Goal: Task Accomplishment & Management: Manage account settings

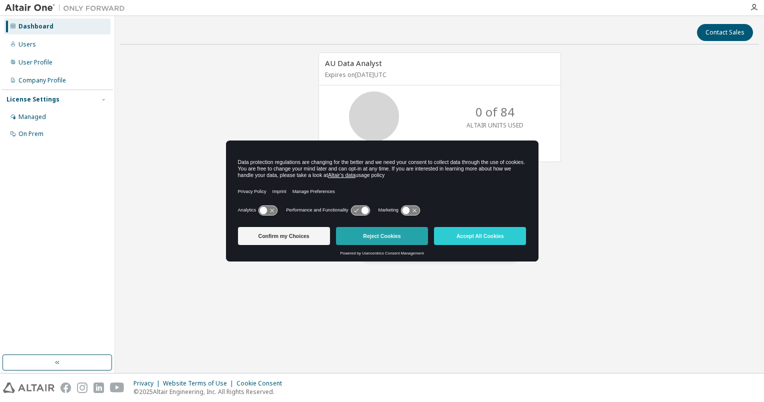
click at [387, 236] on button "Reject Cookies" at bounding box center [382, 236] width 92 height 18
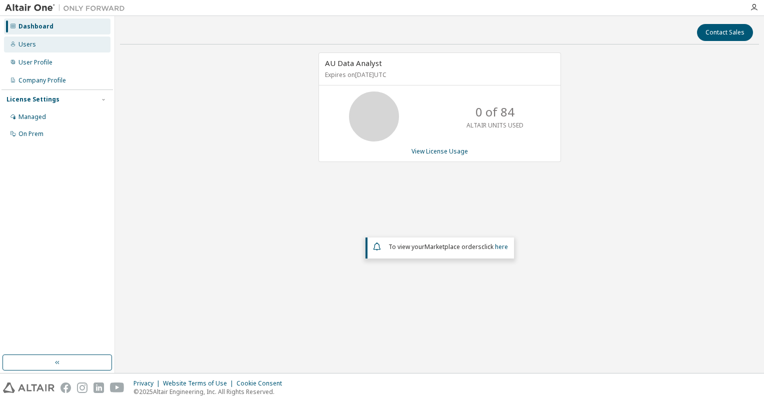
click at [23, 44] on div "Users" at bounding box center [28, 45] width 18 height 8
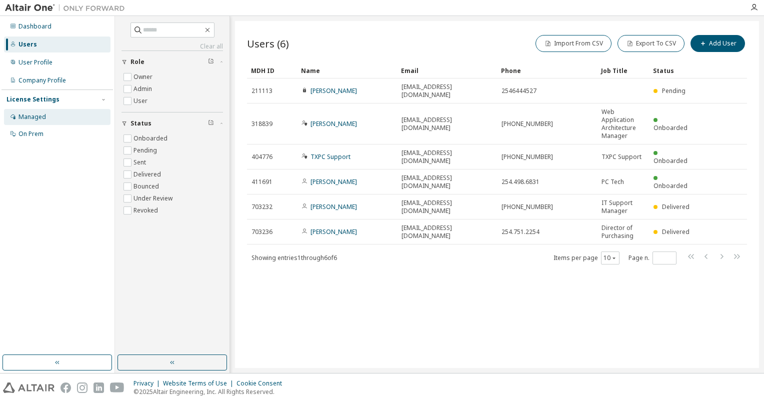
click at [33, 120] on div "Managed" at bounding box center [33, 117] width 28 height 8
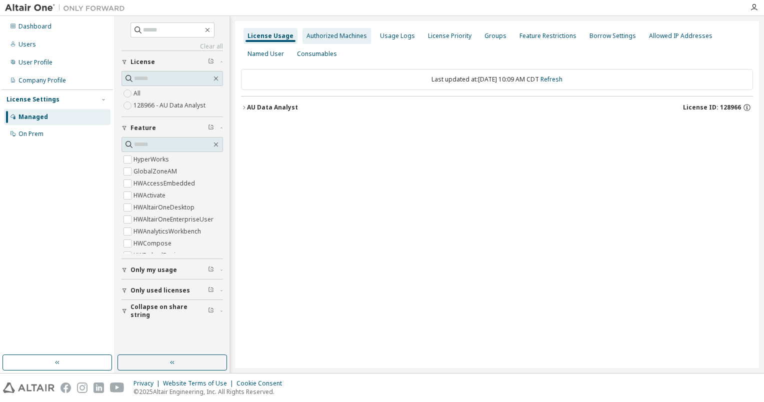
click at [318, 39] on div "Authorized Machines" at bounding box center [337, 36] width 61 height 8
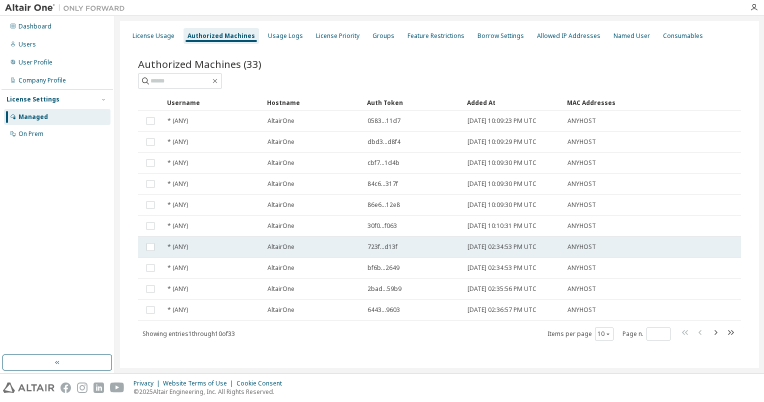
scroll to position [4, 0]
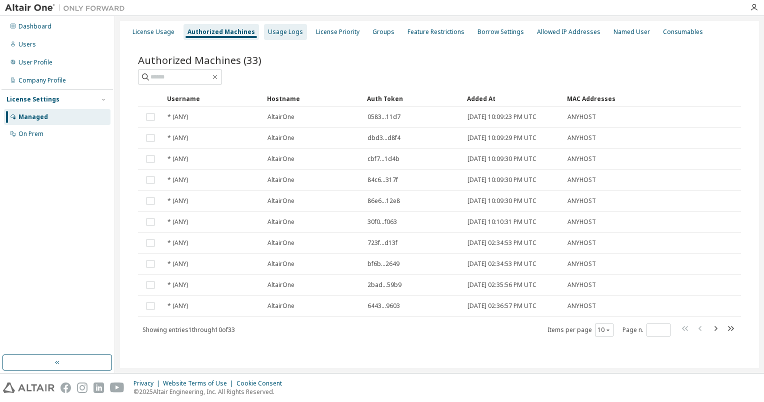
click at [282, 29] on div "Usage Logs" at bounding box center [285, 32] width 35 height 8
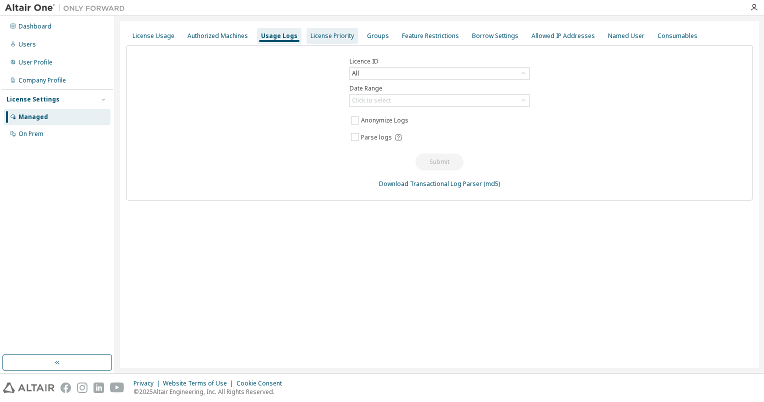
click at [324, 34] on div "License Priority" at bounding box center [333, 36] width 44 height 8
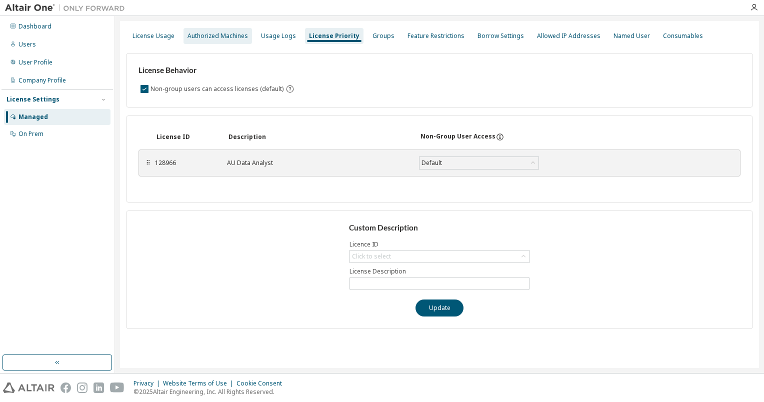
click at [201, 36] on div "Authorized Machines" at bounding box center [218, 36] width 61 height 8
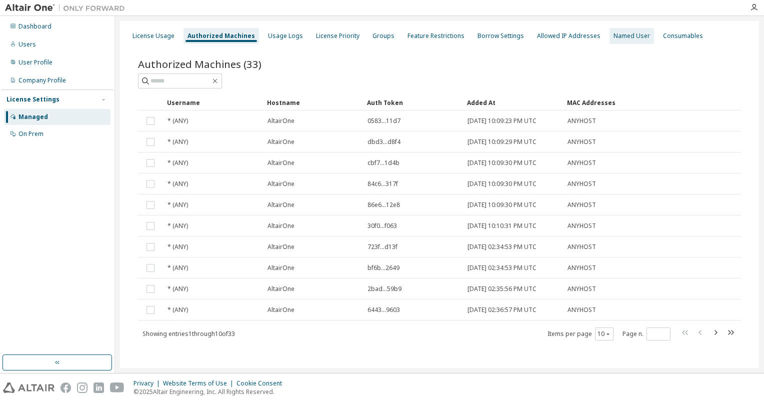
click at [614, 38] on div "Named User" at bounding box center [632, 36] width 37 height 8
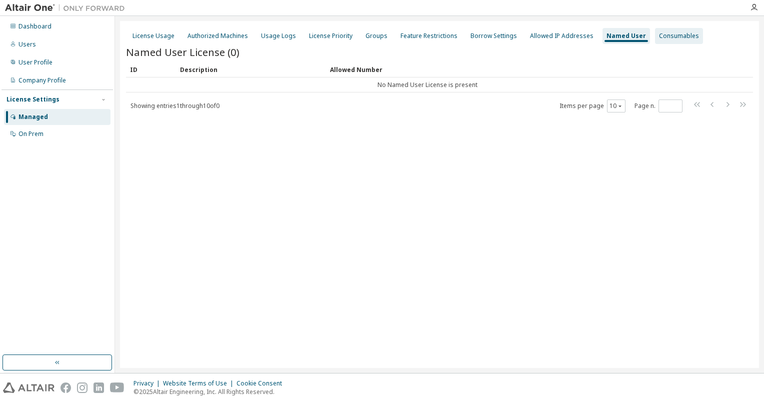
click at [662, 37] on div "Consumables" at bounding box center [679, 36] width 40 height 8
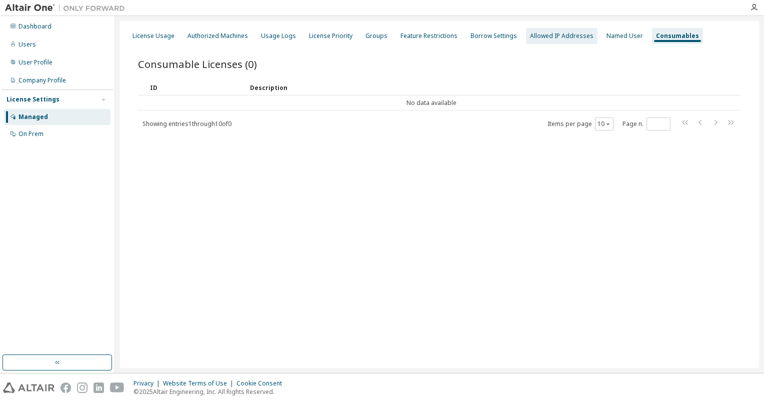
click at [536, 37] on div "Allowed IP Addresses" at bounding box center [562, 36] width 64 height 8
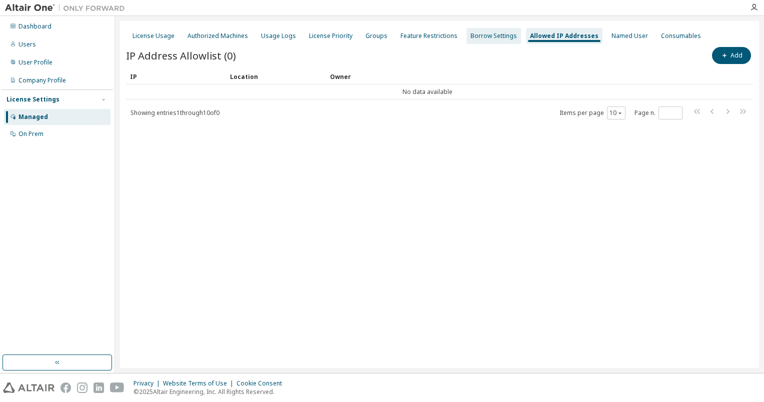
click at [471, 35] on div "Borrow Settings" at bounding box center [494, 36] width 47 height 8
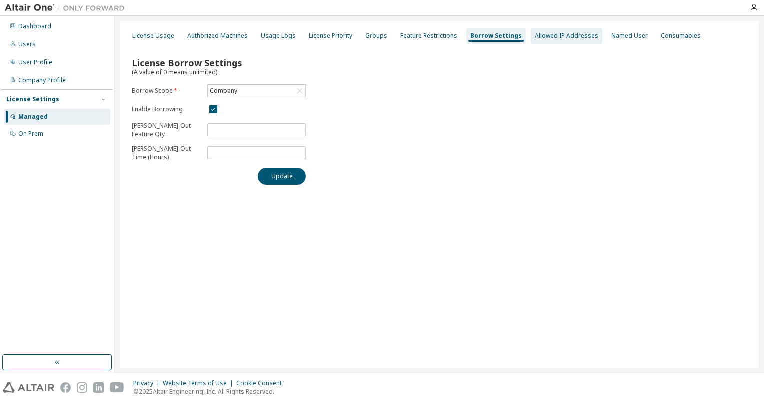
click at [531, 31] on div "Allowed IP Addresses" at bounding box center [567, 36] width 72 height 16
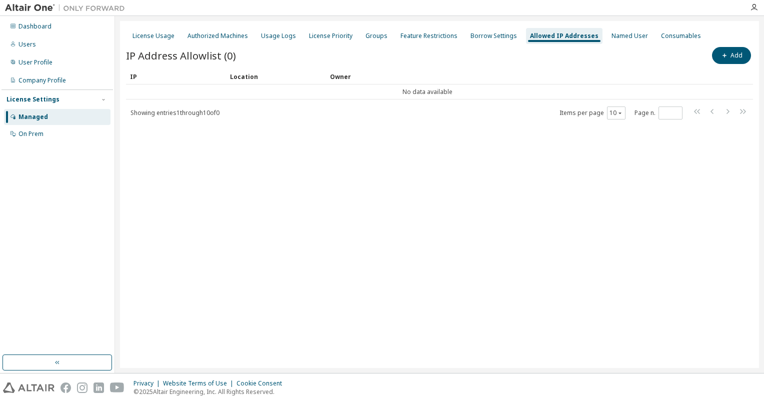
click at [458, 37] on div "License Usage Authorized Machines Usage Logs License Priority Groups Feature Re…" at bounding box center [439, 36] width 627 height 18
click at [423, 32] on div "Feature Restrictions" at bounding box center [429, 36] width 57 height 8
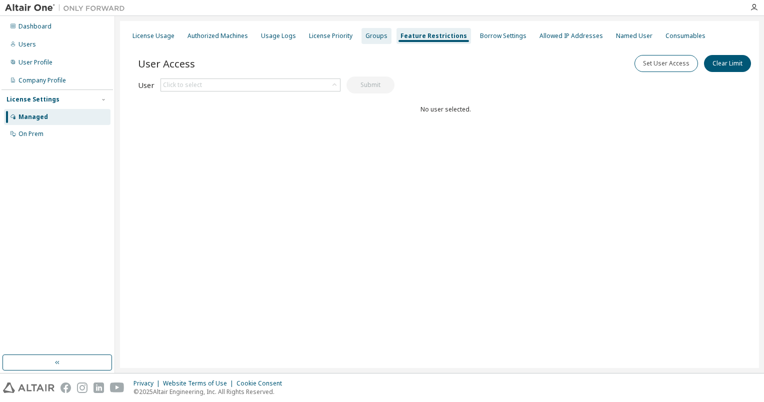
click at [370, 39] on div "Groups" at bounding box center [377, 36] width 22 height 8
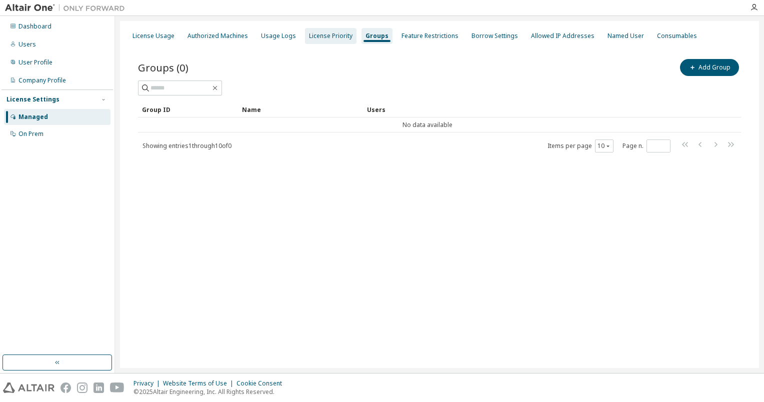
click at [329, 38] on div "License Priority" at bounding box center [331, 36] width 44 height 8
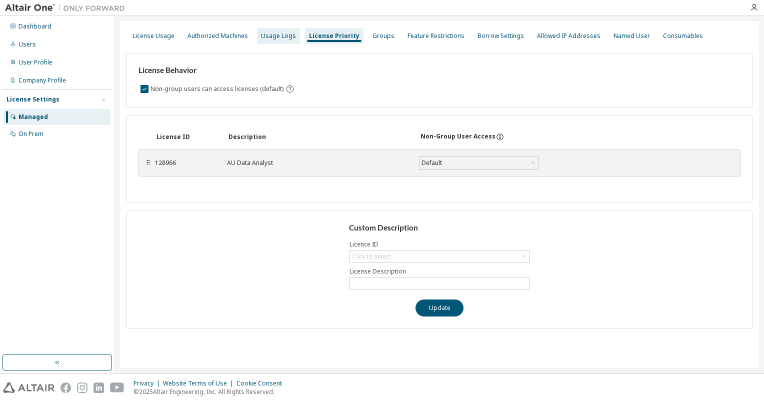
click at [267, 34] on div "Usage Logs" at bounding box center [278, 36] width 35 height 8
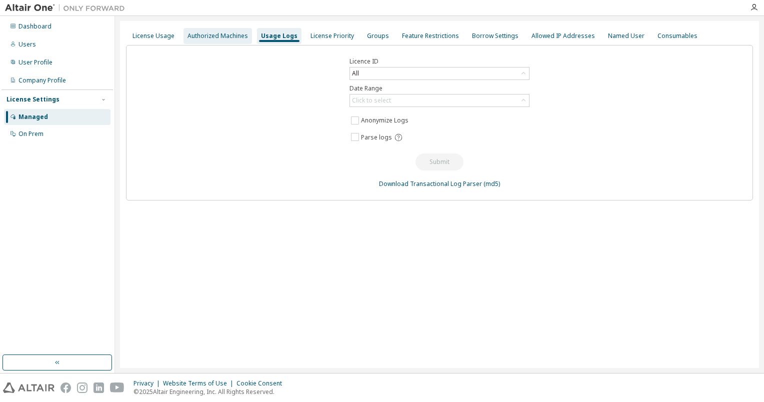
click at [206, 37] on div "Authorized Machines" at bounding box center [218, 36] width 61 height 8
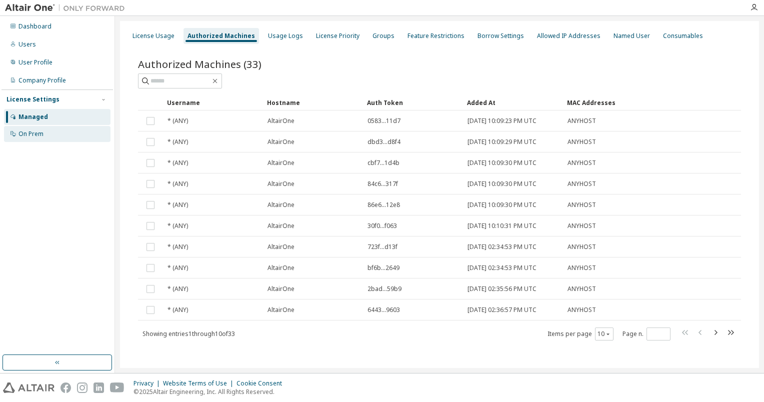
click at [56, 139] on div "On Prem" at bounding box center [57, 134] width 107 height 16
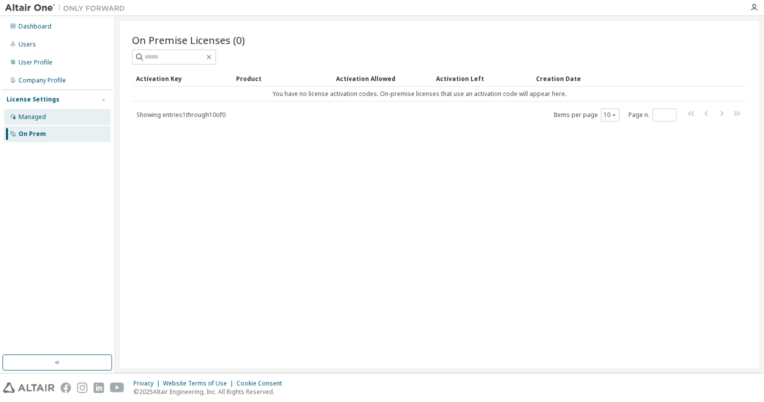
click at [50, 118] on div "Managed" at bounding box center [57, 117] width 107 height 16
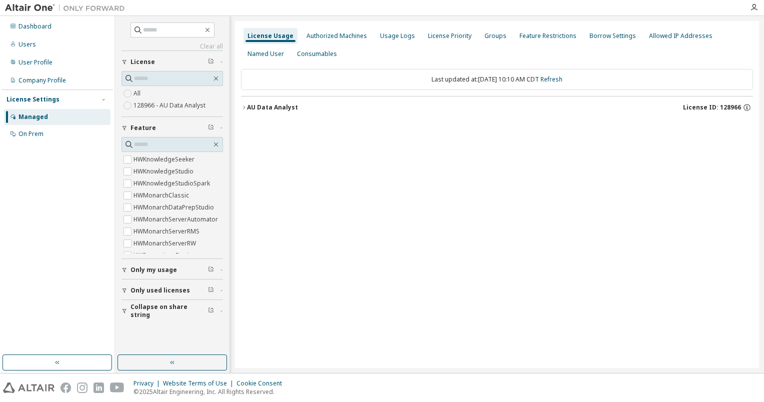
scroll to position [282, 0]
click at [125, 290] on icon "button" at bounding box center [125, 291] width 6 height 6
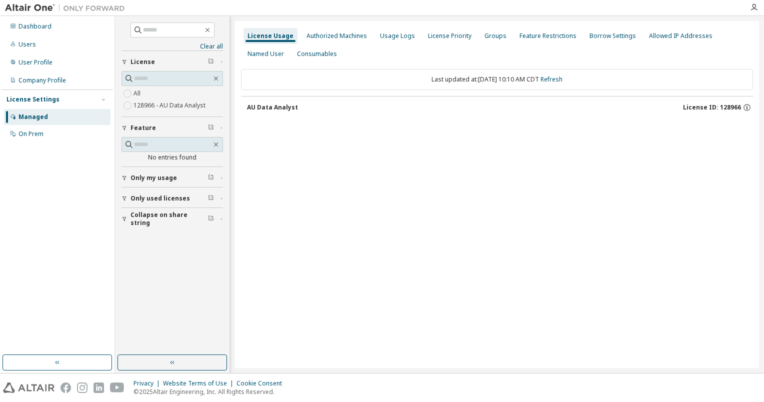
scroll to position [0, 0]
click at [320, 36] on div "Authorized Machines" at bounding box center [337, 36] width 61 height 8
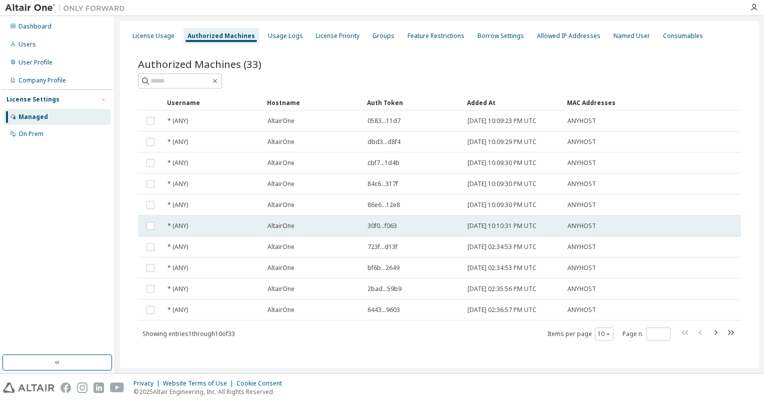
scroll to position [4, 0]
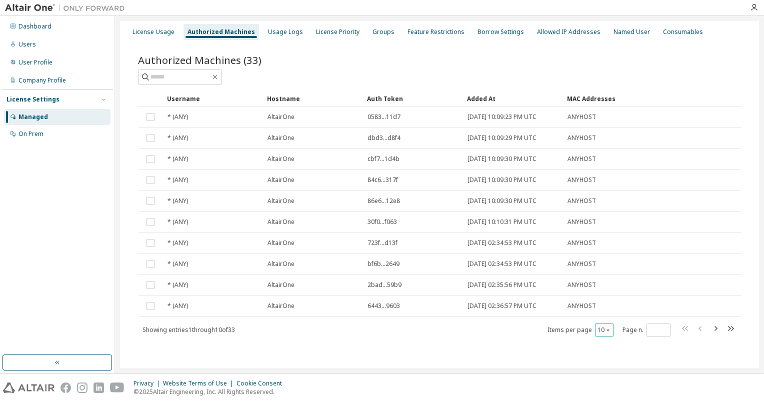
click at [605, 331] on icon "button" at bounding box center [608, 330] width 6 height 6
click at [600, 390] on div "100" at bounding box center [631, 391] width 80 height 12
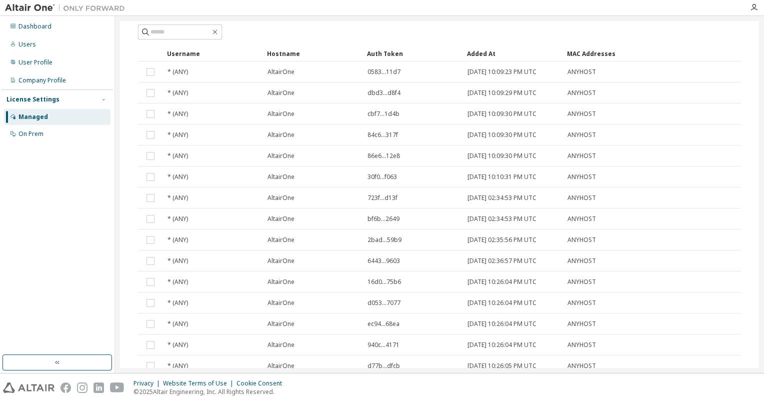
scroll to position [0, 0]
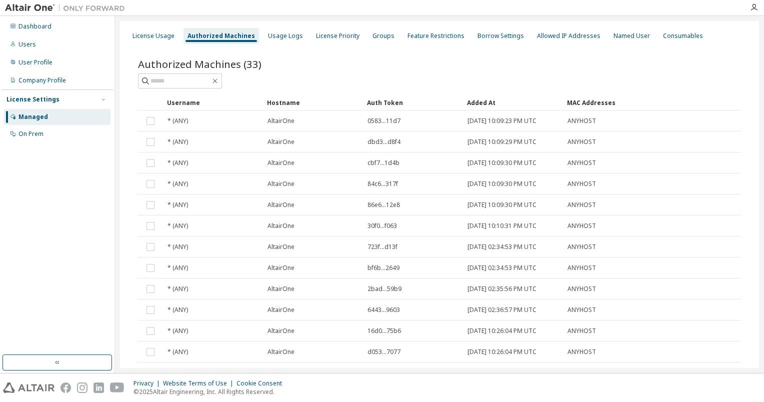
type button "100"
click at [24, 62] on div "User Profile" at bounding box center [36, 63] width 34 height 8
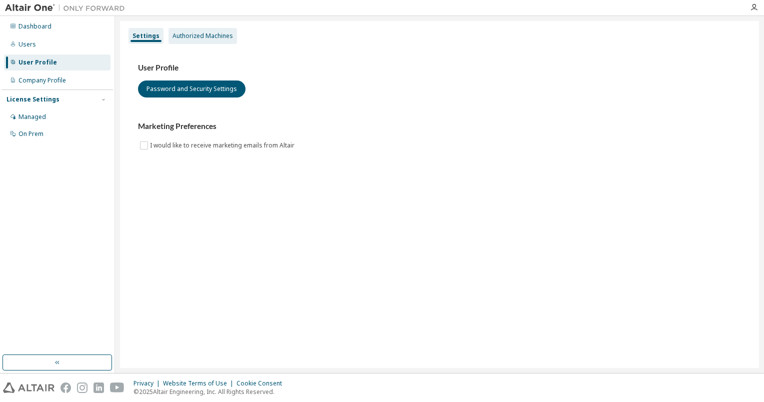
click at [184, 40] on div "Authorized Machines" at bounding box center [203, 36] width 69 height 16
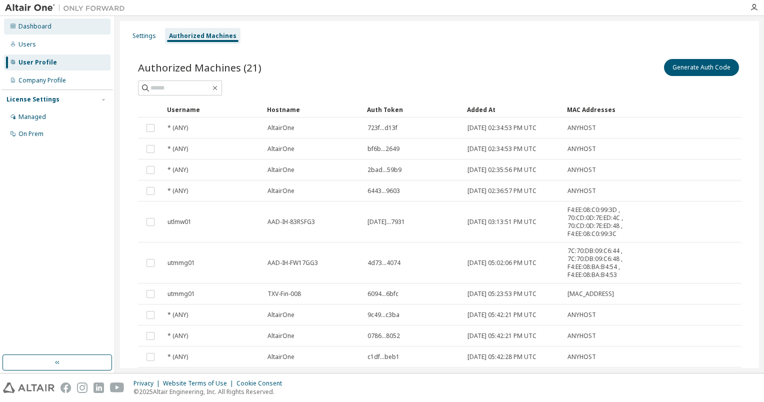
click at [24, 23] on div "Dashboard" at bounding box center [35, 27] width 33 height 8
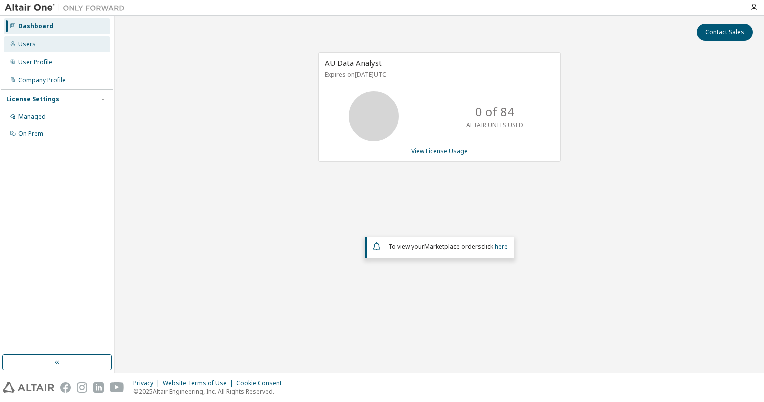
click at [52, 44] on div "Users" at bounding box center [57, 45] width 107 height 16
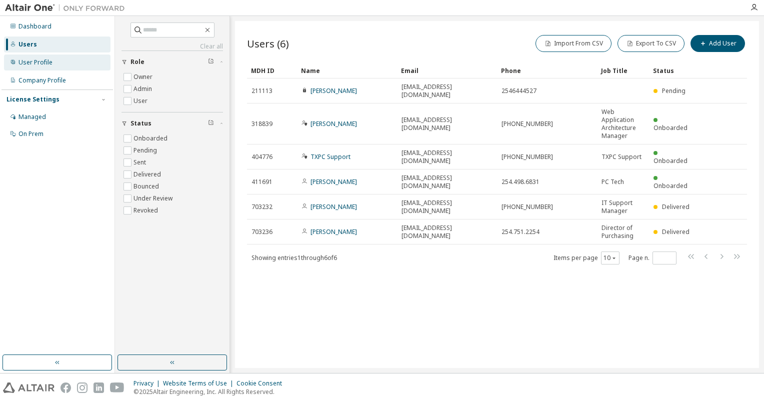
click at [39, 66] on div "User Profile" at bounding box center [36, 63] width 34 height 8
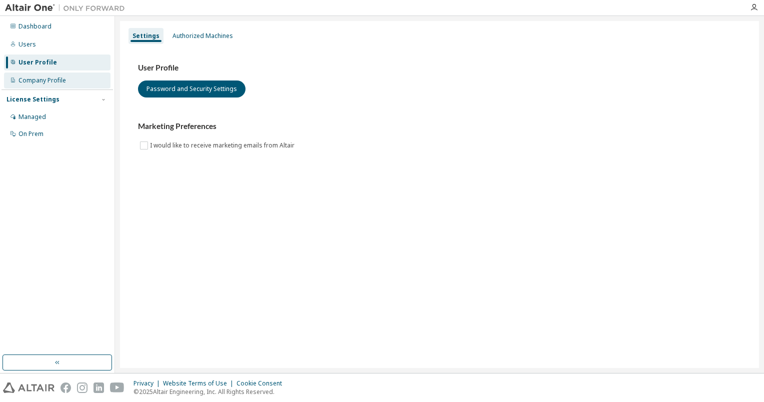
click at [39, 80] on div "Company Profile" at bounding box center [43, 81] width 48 height 8
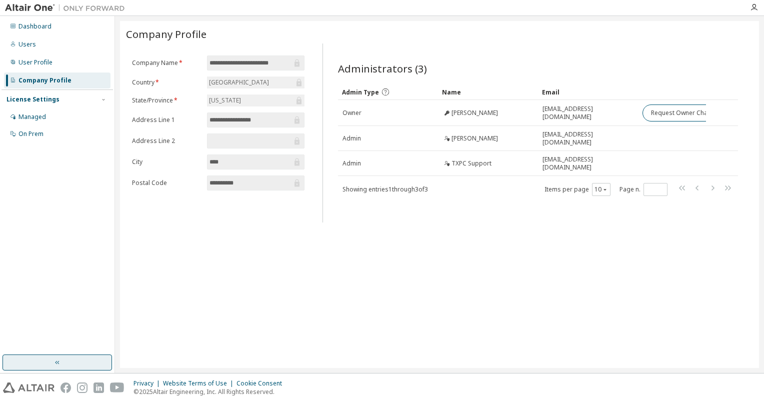
click at [80, 360] on button "button" at bounding box center [58, 363] width 110 height 16
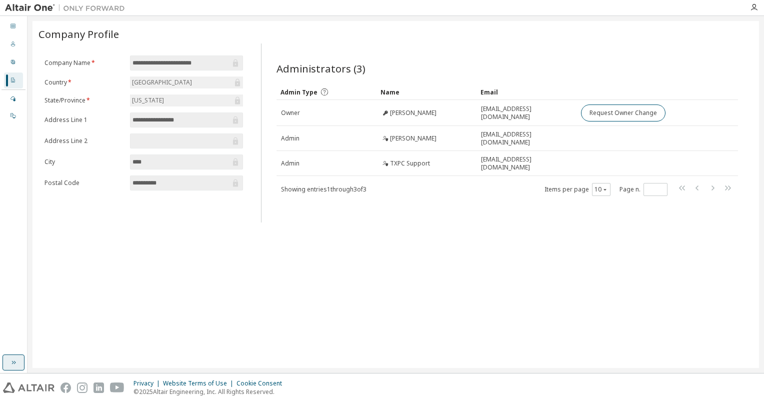
click at [12, 360] on icon "button" at bounding box center [14, 363] width 8 height 8
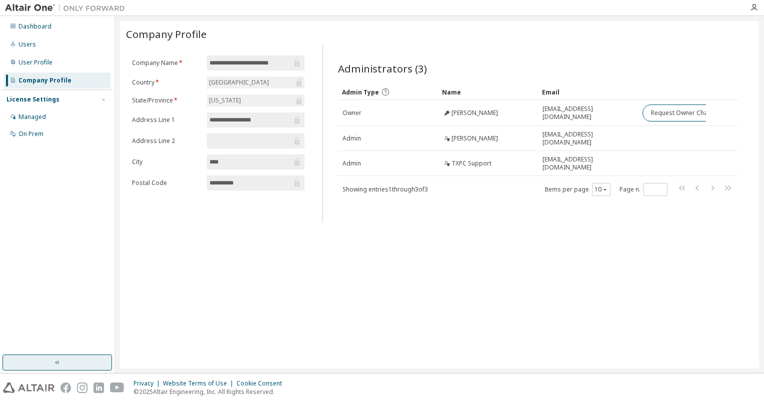
click at [484, 278] on div "**********" at bounding box center [439, 194] width 639 height 347
